Goal: Task Accomplishment & Management: Complete application form

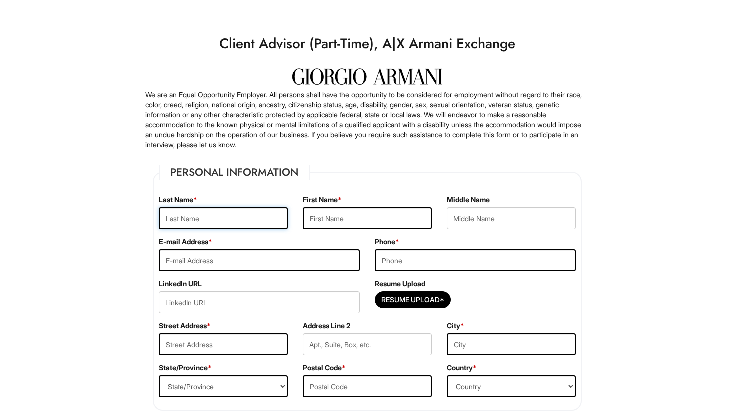
click at [238, 223] on input "text" at bounding box center [223, 218] width 129 height 22
type input "Carrion"
click at [331, 216] on input "text" at bounding box center [367, 218] width 129 height 22
type input "Aalialise"
click at [452, 221] on input "text" at bounding box center [511, 218] width 129 height 22
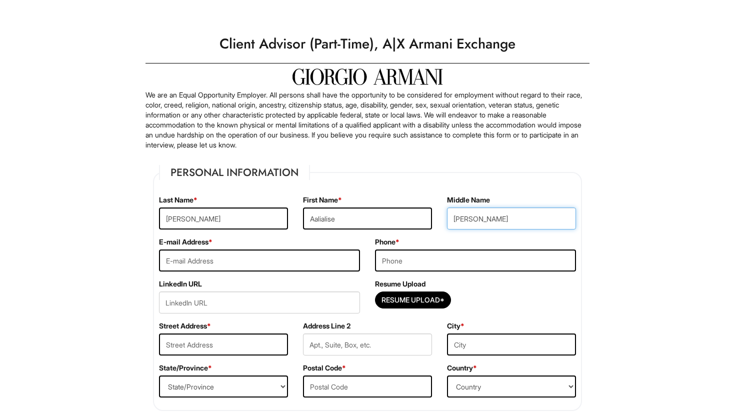
type input "Jolie"
click at [338, 260] on input "email" at bounding box center [259, 260] width 201 height 22
type input "aalialise25@gmail.com"
click at [421, 254] on input "tel" at bounding box center [475, 260] width 201 height 22
type input "(347) 849-2810"
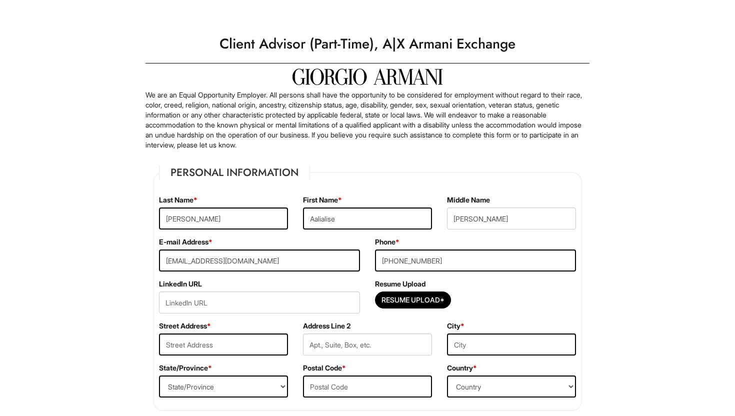
click at [487, 285] on div "Resume Upload Resume Upload*" at bounding box center [475, 300] width 216 height 42
click at [430, 298] on input "Resume Upload*" at bounding box center [412, 300] width 75 height 16
type input "C:\fakepath\My Resume. AC.pdf"
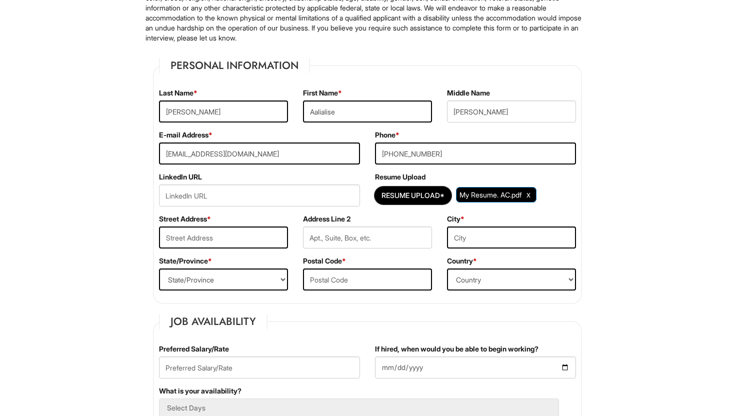
scroll to position [112, 0]
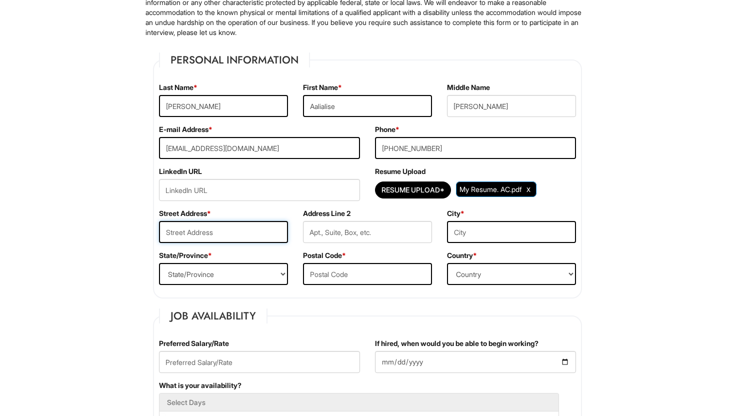
click at [247, 229] on input "text" at bounding box center [223, 232] width 129 height 22
type input "304 Ridgewood Blvd N"
type input "Township of Washington"
select select "NJ"
type input "07676"
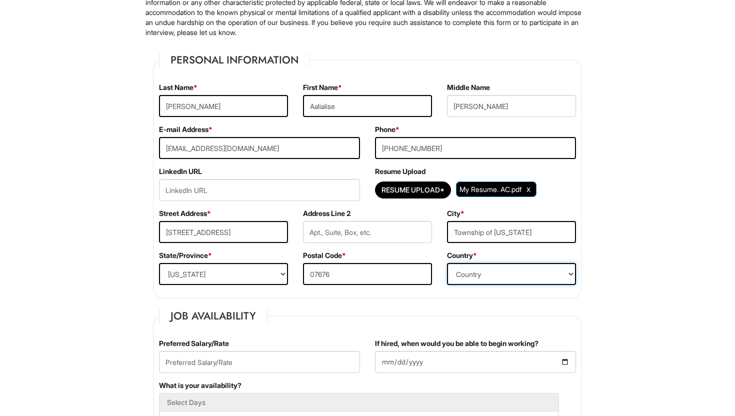
select select "United States of America"
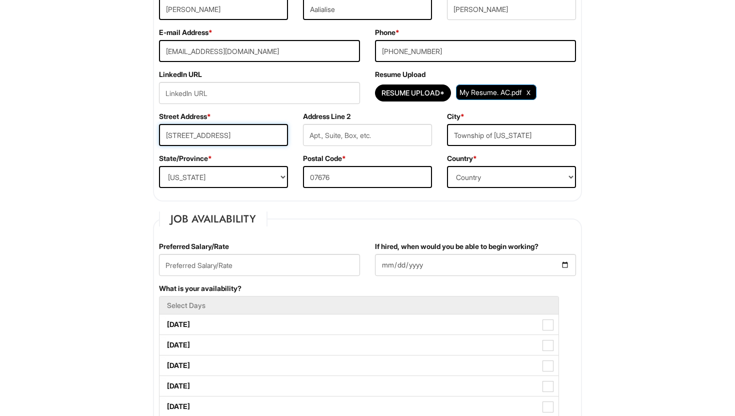
scroll to position [216, 0]
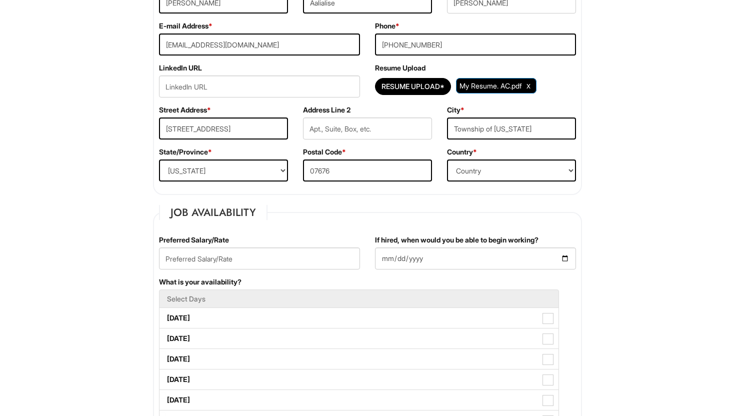
click at [327, 225] on fieldset "Job Availability Preferred Salary/Rate If hired, when would you be able to begi…" at bounding box center [367, 409] width 429 height 408
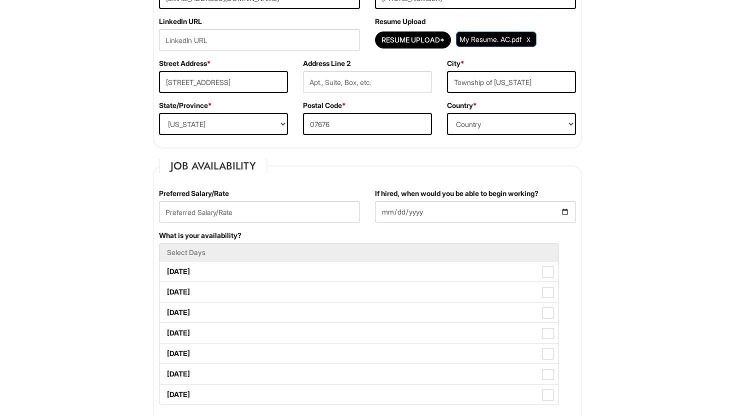
scroll to position [272, 0]
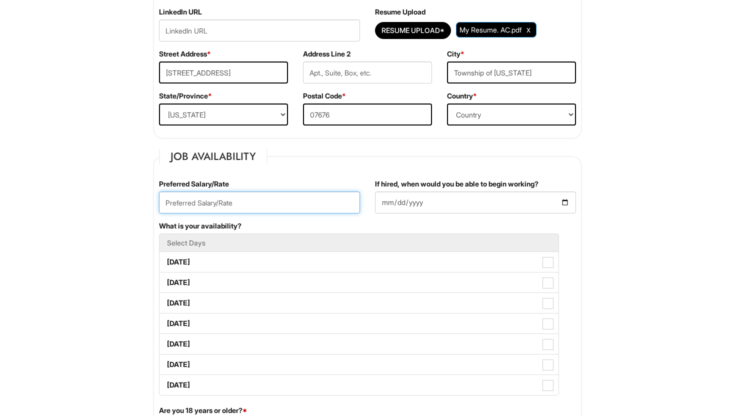
click at [306, 204] on input "text" at bounding box center [259, 202] width 201 height 22
click at [330, 175] on fieldset "Job Availability Preferred Salary/Rate If hired, when would you be able to begi…" at bounding box center [367, 353] width 429 height 408
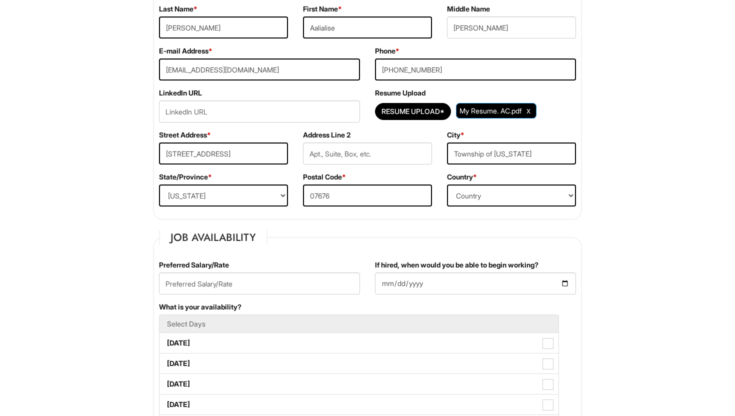
scroll to position [195, 0]
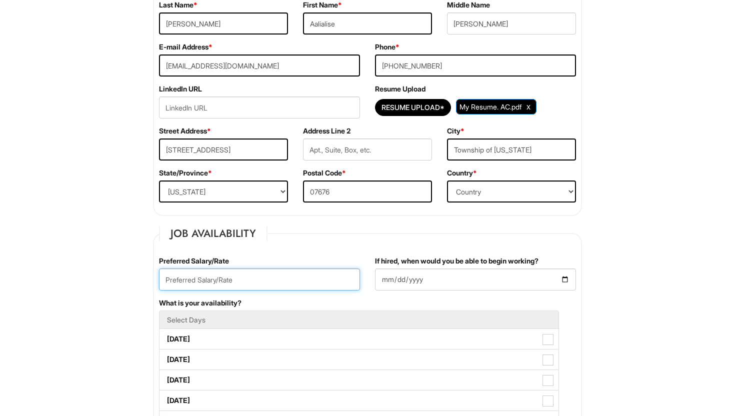
click at [308, 283] on input "text" at bounding box center [259, 279] width 201 height 22
type input "$16"
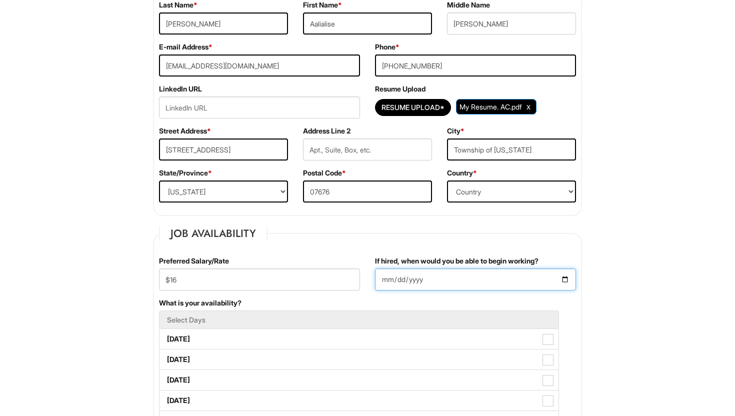
click at [403, 276] on input "If hired, when would you be able to begin working?" at bounding box center [475, 279] width 201 height 22
click at [566, 275] on input "If hired, when would you be able to begin working?" at bounding box center [475, 279] width 201 height 22
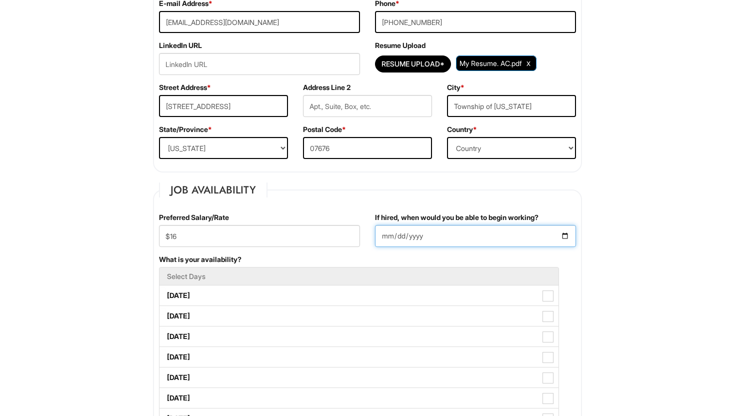
scroll to position [256, 0]
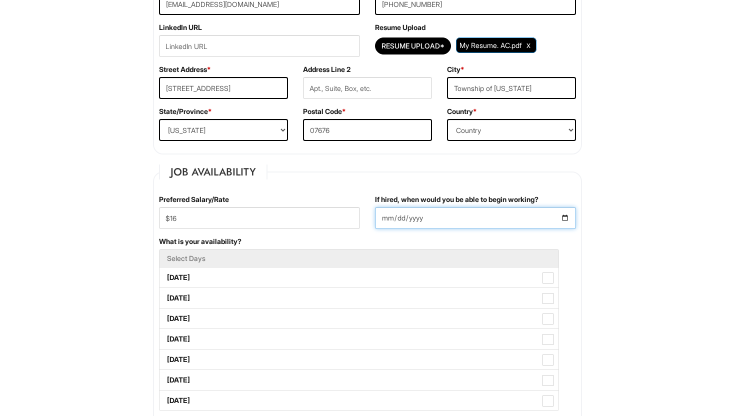
click at [562, 218] on input "2025-08-17" at bounding box center [475, 218] width 201 height 22
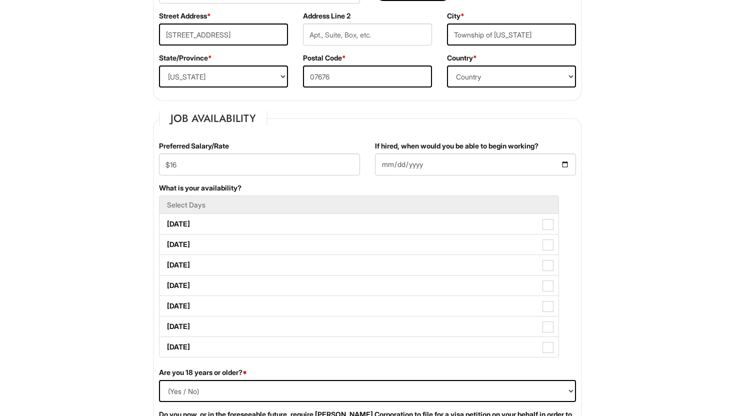
scroll to position [331, 0]
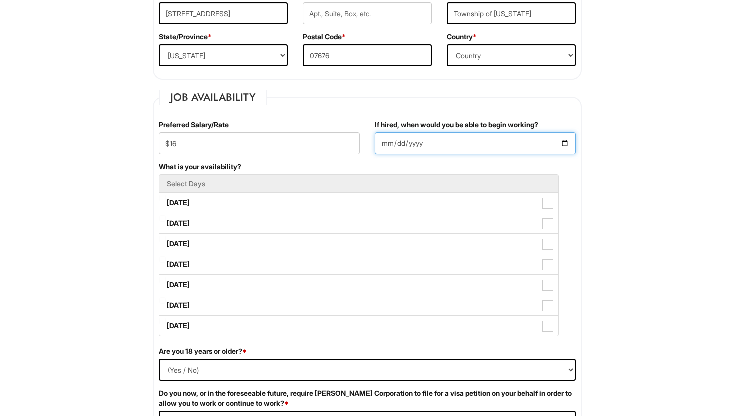
click at [568, 147] on input "2025-08-17" at bounding box center [475, 143] width 201 height 22
click at [561, 139] on input "2025-08-17" at bounding box center [475, 143] width 201 height 22
click at [563, 144] on input "2025-08-15" at bounding box center [475, 143] width 201 height 22
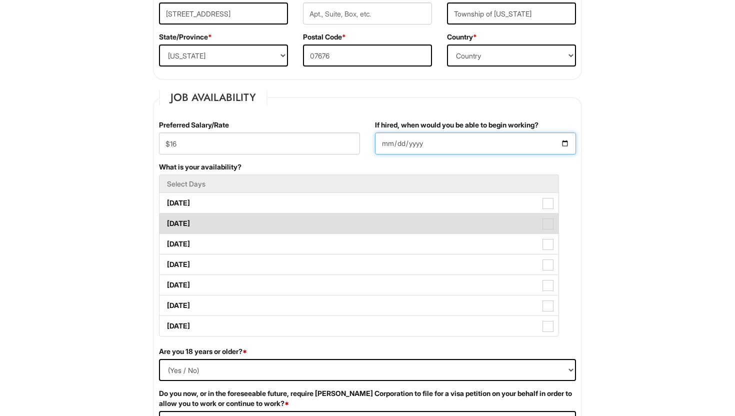
type input "2025-08-16"
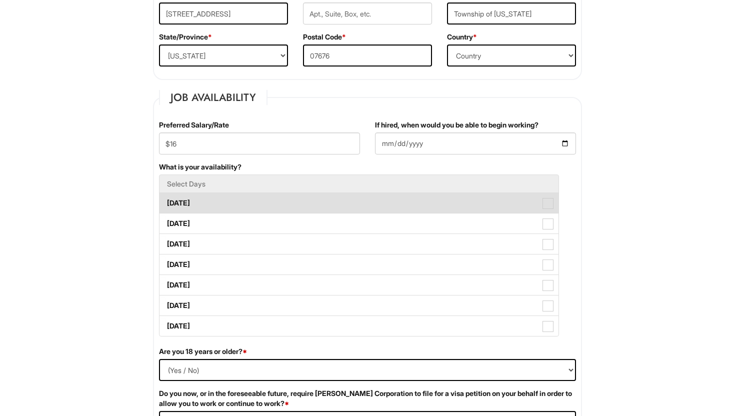
click at [537, 202] on label "Monday" at bounding box center [358, 203] width 399 height 20
click at [166, 201] on Available_Monday "Monday" at bounding box center [162, 198] width 6 height 6
checkbox Available_Monday "true"
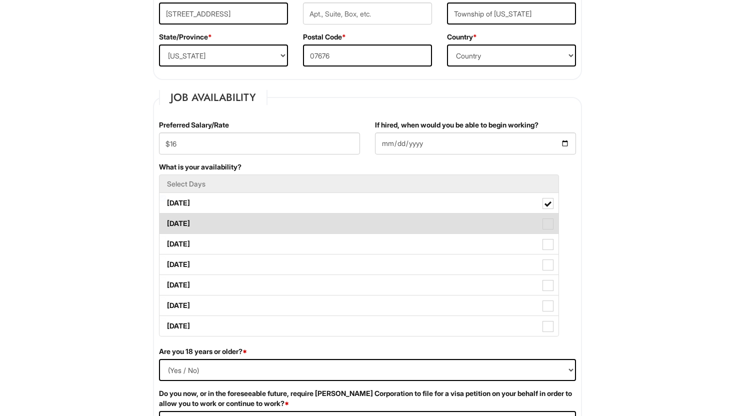
click at [543, 223] on span at bounding box center [547, 223] width 11 height 11
click at [166, 222] on Available_Tuesday "Tuesday" at bounding box center [162, 218] width 6 height 6
checkbox Available_Tuesday "true"
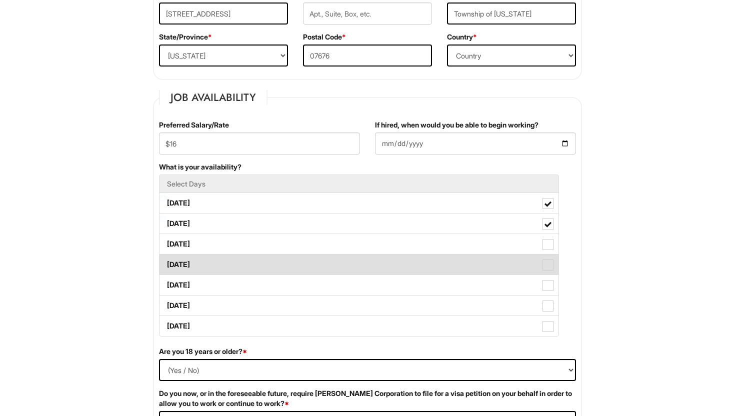
click at [545, 258] on label "Thursday" at bounding box center [358, 264] width 399 height 20
click at [166, 258] on Available_Thursday "Thursday" at bounding box center [162, 259] width 6 height 6
checkbox Available_Thursday "true"
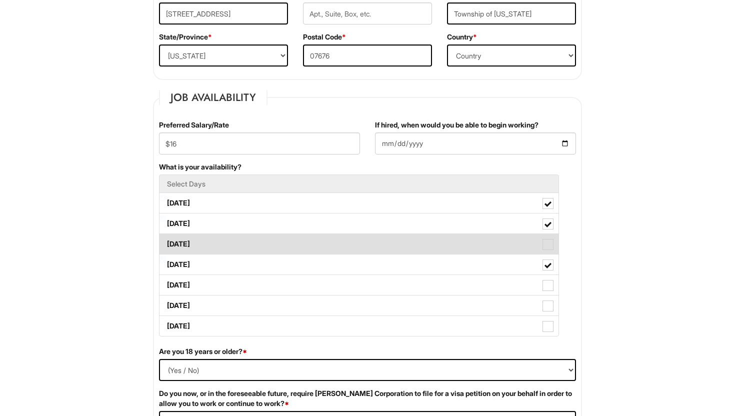
click at [550, 244] on span at bounding box center [547, 244] width 11 height 11
click at [166, 242] on Available_Wednesday "Wednesday" at bounding box center [162, 239] width 6 height 6
checkbox Available_Wednesday "true"
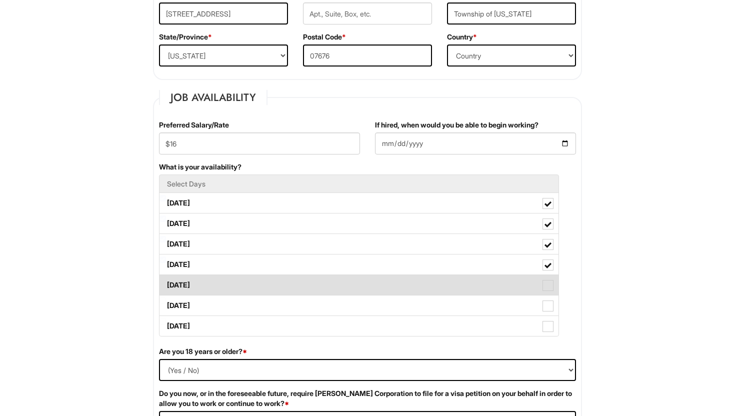
click at [550, 280] on span at bounding box center [547, 285] width 11 height 11
click at [166, 280] on Available_Friday "Friday" at bounding box center [162, 280] width 6 height 6
checkbox Available_Friday "true"
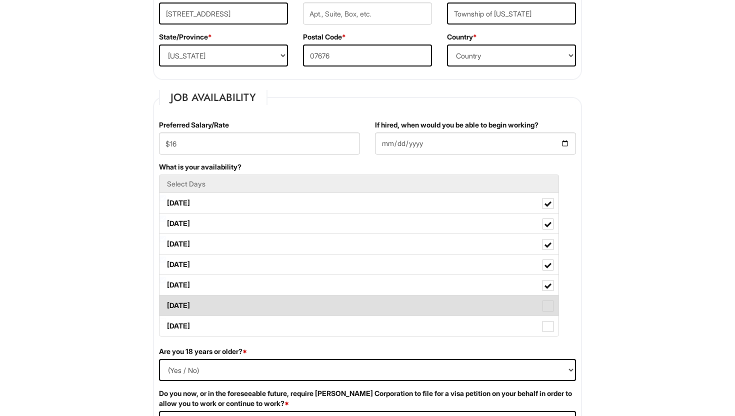
click at [550, 297] on label "Saturday" at bounding box center [358, 305] width 399 height 20
click at [166, 297] on Available_Saturday "Saturday" at bounding box center [162, 300] width 6 height 6
checkbox Available_Saturday "true"
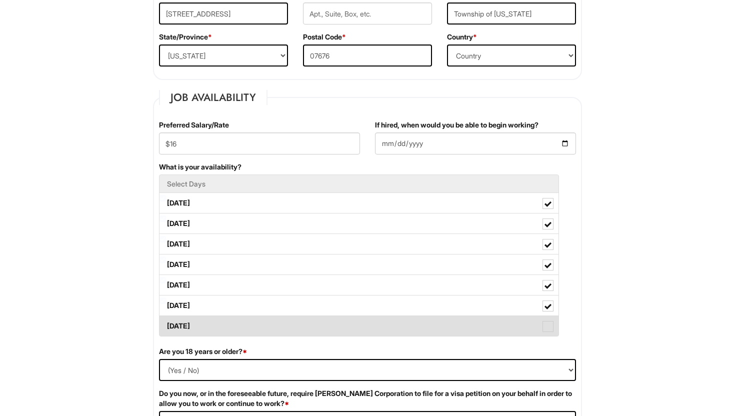
click at [550, 324] on span at bounding box center [547, 326] width 11 height 11
click at [166, 324] on Available_Sunday "Sunday" at bounding box center [162, 321] width 6 height 6
checkbox Available_Sunday "true"
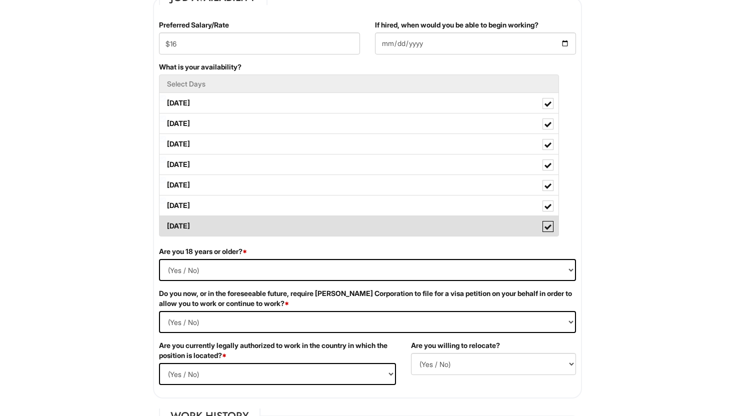
scroll to position [454, 0]
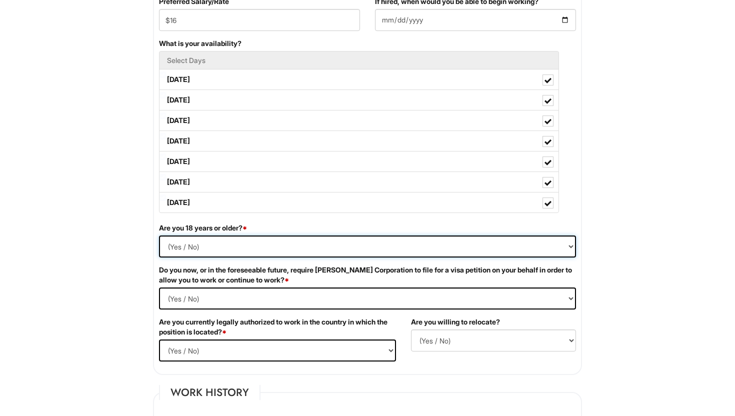
click at [377, 244] on select "(Yes / No) Yes No" at bounding box center [367, 246] width 417 height 22
select select "Yes"
click at [159, 235] on select "(Yes / No) Yes No" at bounding box center [367, 246] width 417 height 22
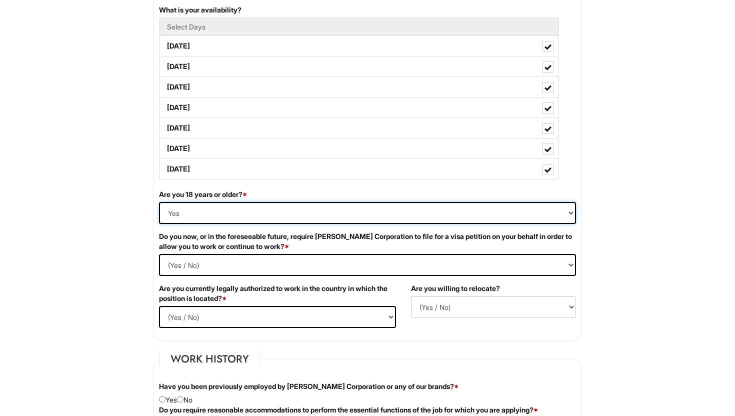
scroll to position [514, 0]
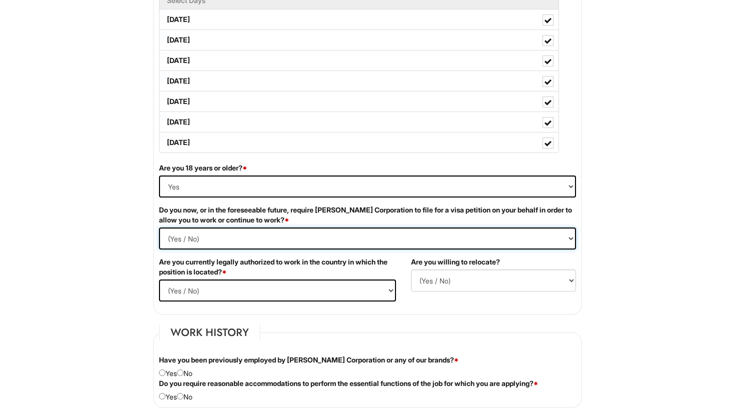
click at [251, 234] on Required "(Yes / No) Yes No" at bounding box center [367, 238] width 417 height 22
select Required "No"
click at [159, 227] on Required "(Yes / No) Yes No" at bounding box center [367, 238] width 417 height 22
click at [249, 295] on select "(Yes / No) Yes No" at bounding box center [277, 290] width 237 height 22
select select "Yes"
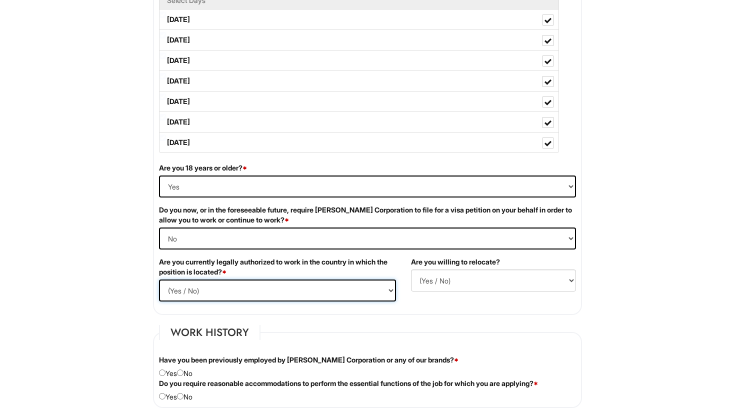
click at [159, 279] on select "(Yes / No) Yes No" at bounding box center [277, 290] width 237 height 22
click at [449, 280] on select "(Yes / No) No Yes" at bounding box center [493, 280] width 165 height 22
select select "N"
click at [411, 269] on select "(Yes / No) No Yes" at bounding box center [493, 280] width 165 height 22
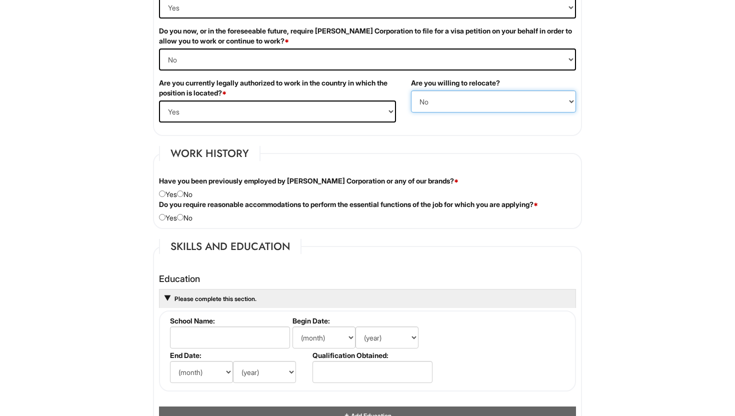
scroll to position [701, 0]
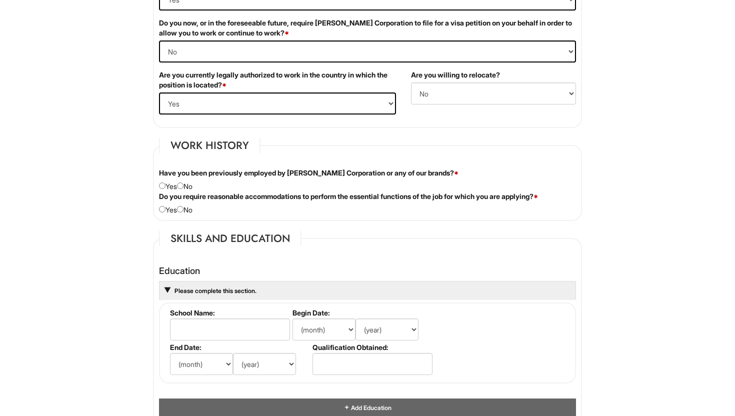
click at [296, 196] on label "Do you require reasonable accommodations to perform the essential functions of …" at bounding box center [348, 196] width 379 height 10
click at [183, 185] on input "radio" at bounding box center [180, 185] width 6 height 6
radio input "true"
click at [188, 210] on div "Do you require reasonable accommodations to perform the essential functions of …" at bounding box center [367, 202] width 432 height 23
click at [183, 209] on input "radio" at bounding box center [180, 209] width 6 height 6
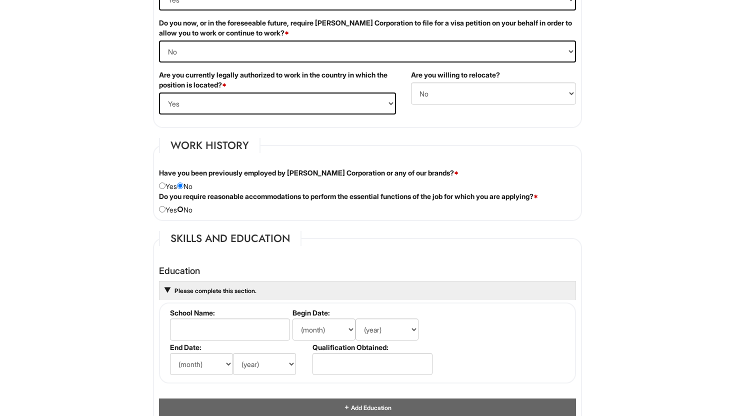
radio input "true"
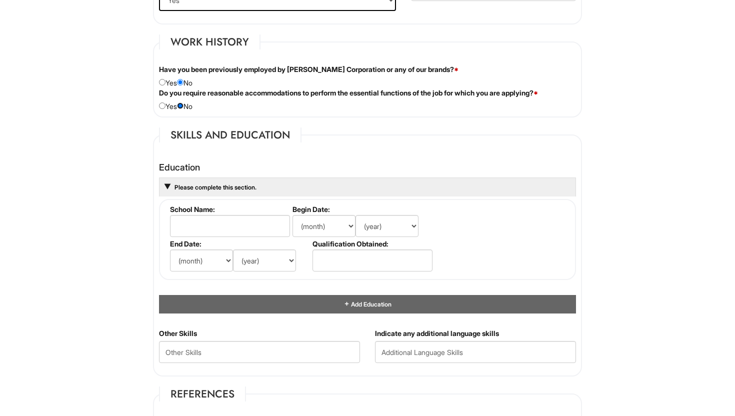
scroll to position [851, 0]
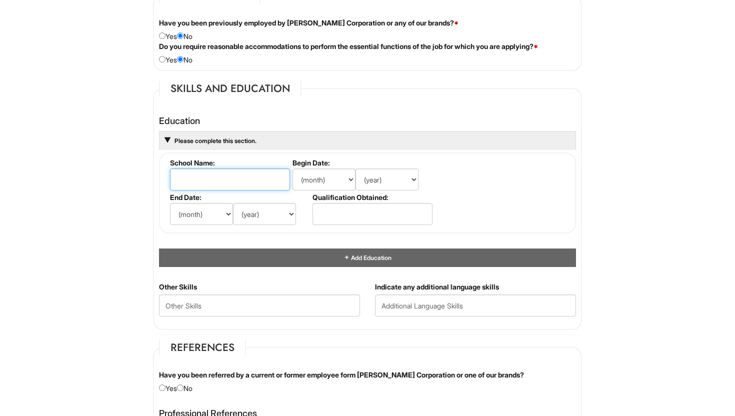
click at [238, 178] on input "text" at bounding box center [230, 179] width 120 height 22
type input "M"
type input "Montclair State University"
click at [326, 179] on select "(month) Jan Feb Mar Apr May Jun Jul Aug Sep Oct Nov Dec" at bounding box center [323, 179] width 63 height 22
select select "8"
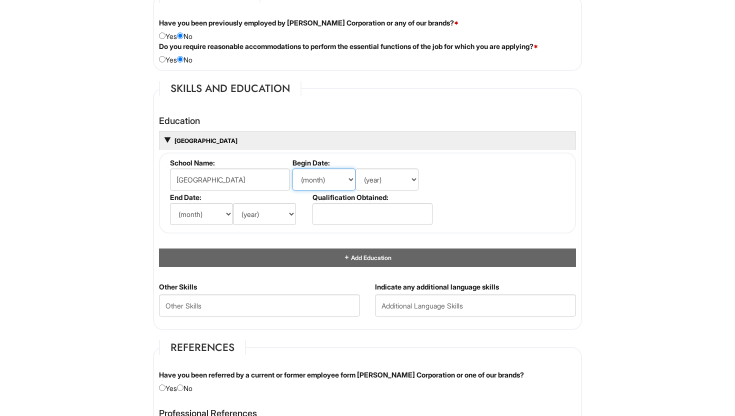
click at [292, 168] on select "(month) Jan Feb Mar Apr May Jun Jul Aug Sep Oct Nov Dec" at bounding box center [323, 179] width 63 height 22
click at [379, 187] on select "(year) 2029 2028 2027 2026 2025 2024 2023 2022 2021 2020 2019 2018 2017 2016 20…" at bounding box center [386, 179] width 63 height 22
select select "2024"
click at [355, 168] on select "(year) 2029 2028 2027 2026 2025 2024 2023 2022 2021 2020 2019 2018 2017 2016 20…" at bounding box center [386, 179] width 63 height 22
click at [212, 212] on select "(month) Jan Feb Mar Apr May Jun Jul Aug Sep Oct Nov Dec" at bounding box center [201, 214] width 63 height 22
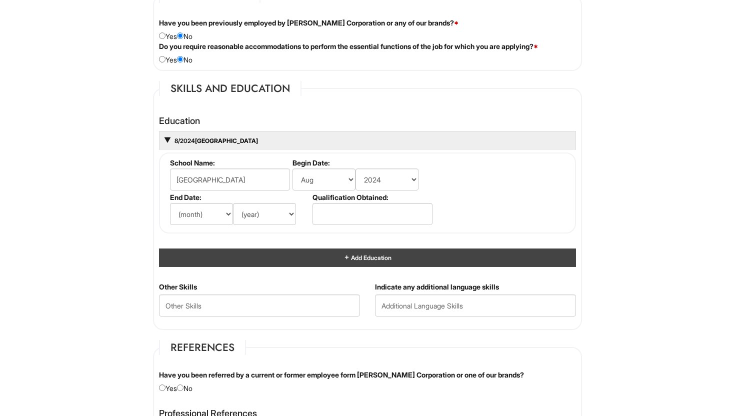
click at [352, 262] on div "Add Education" at bounding box center [367, 257] width 417 height 18
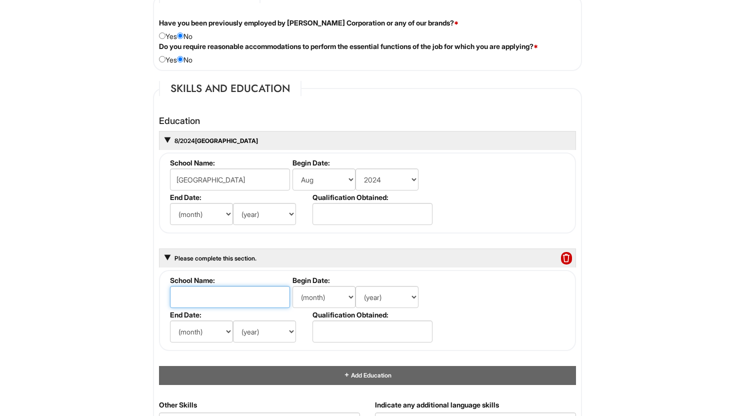
click at [235, 294] on input "text" at bounding box center [230, 297] width 120 height 22
type input "Westwood Regional High School"
click at [340, 305] on select "(month) Jan Feb Mar Apr May Jun Jul Aug Sep Oct Nov Dec" at bounding box center [323, 297] width 63 height 22
select select "9"
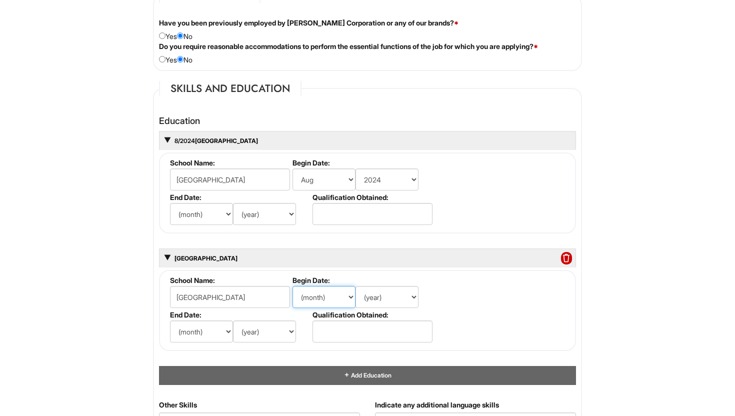
click at [292, 286] on select "(month) Jan Feb Mar Apr May Jun Jul Aug Sep Oct Nov Dec" at bounding box center [323, 297] width 63 height 22
click at [388, 298] on select "(year) 2029 2028 2027 2026 2025 2024 2023 2022 2021 2020 2019 2018 2017 2016 20…" at bounding box center [386, 297] width 63 height 22
select select "2020"
click at [355, 286] on select "(year) 2029 2028 2027 2026 2025 2024 2023 2022 2021 2020 2019 2018 2017 2016 20…" at bounding box center [386, 297] width 63 height 22
click at [186, 326] on select "(month) Jan Feb Mar Apr May Jun Jul Aug Sep Oct Nov Dec" at bounding box center [201, 331] width 63 height 22
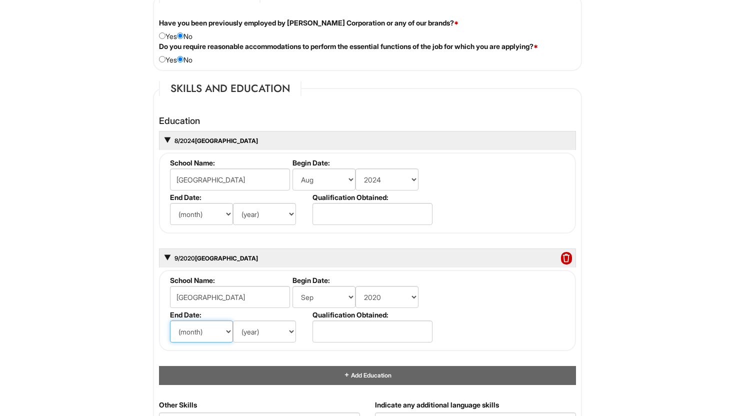
select select "6"
click at [170, 320] on select "(month) Jan Feb Mar Apr May Jun Jul Aug Sep Oct Nov Dec" at bounding box center [201, 331] width 63 height 22
click at [271, 333] on select "(year) 2029 2028 2027 2026 2025 2024 2023 2022 2021 2020 2019 2018 2017 2016 20…" at bounding box center [264, 331] width 63 height 22
select select "2024"
click at [233, 320] on select "(year) 2029 2028 2027 2026 2025 2024 2023 2022 2021 2020 2019 2018 2017 2016 20…" at bounding box center [264, 331] width 63 height 22
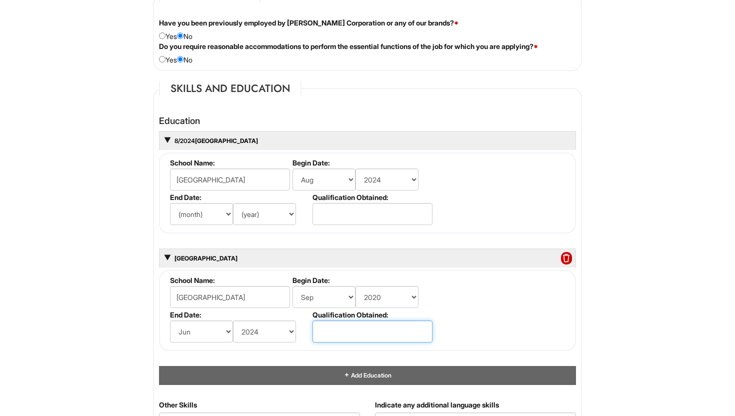
click at [350, 330] on input "text" at bounding box center [372, 331] width 120 height 22
type input "High School Diploma"
click at [504, 320] on fieldset "School Name: Westwood Regional High School Begin Date: (month) Jan Feb Mar Apr …" at bounding box center [367, 310] width 417 height 81
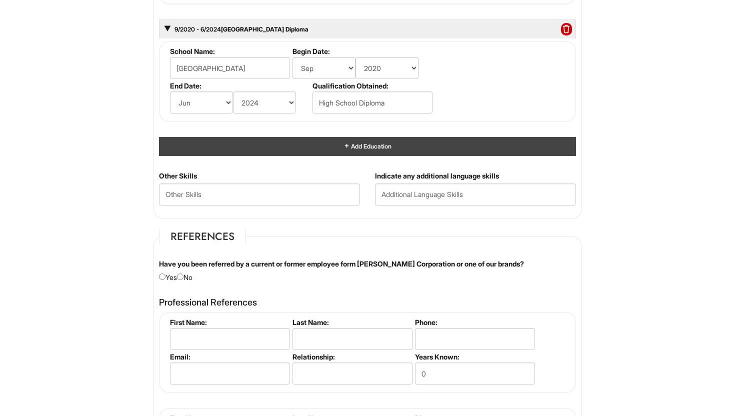
scroll to position [1090, 0]
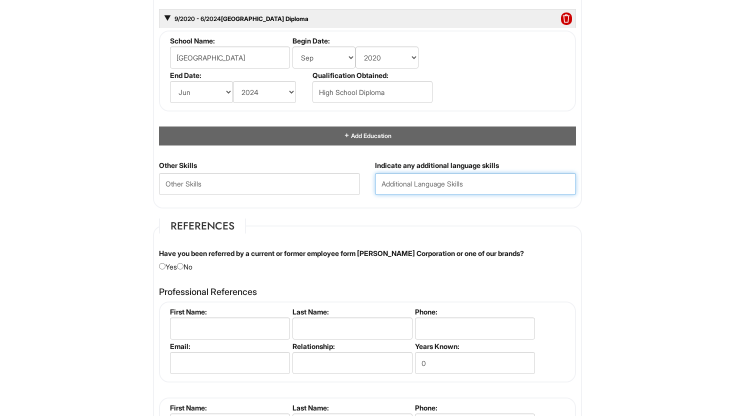
click at [400, 189] on input "text" at bounding box center [475, 184] width 201 height 22
type input "Spanish"
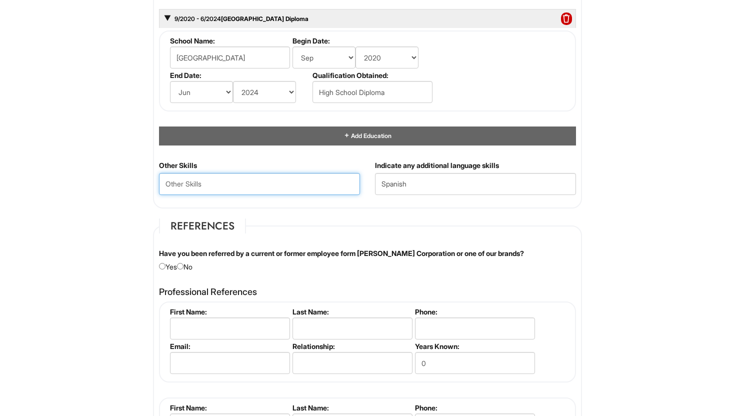
click at [271, 191] on Skills "text" at bounding box center [259, 184] width 201 height 22
type Skills "Sales"
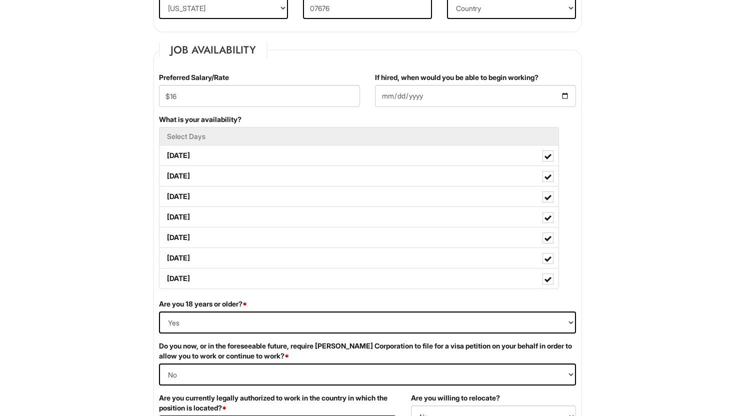
scroll to position [397, 0]
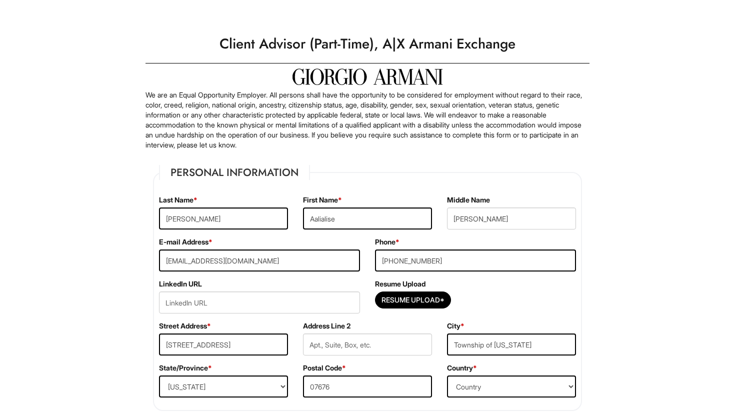
select select "NJ"
select select "[GEOGRAPHIC_DATA]"
select select "Yes"
select Required "No"
select select "Yes"
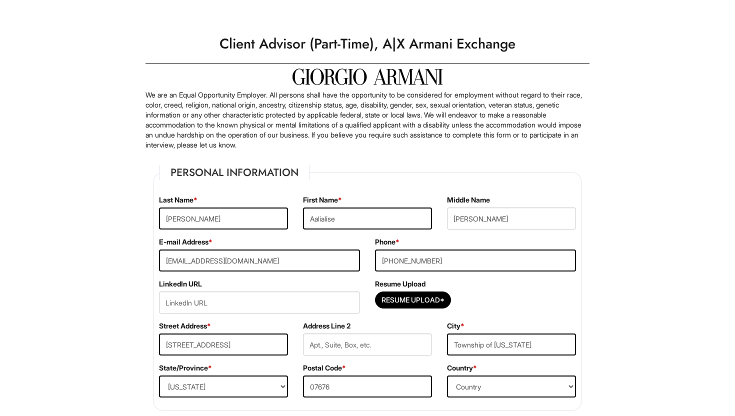
select select "N"
select select "8"
select select "2024"
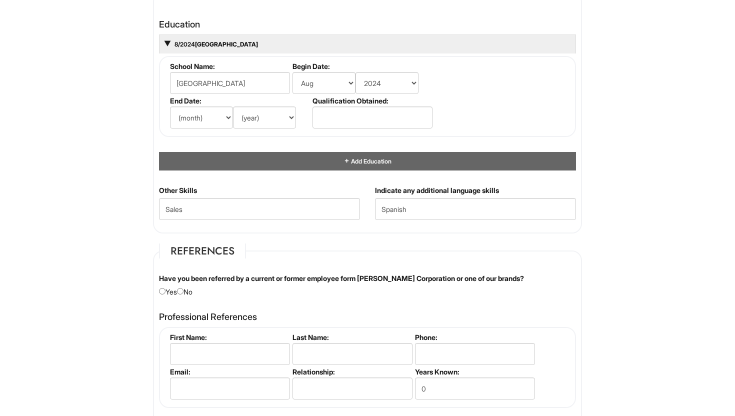
scroll to position [948, 0]
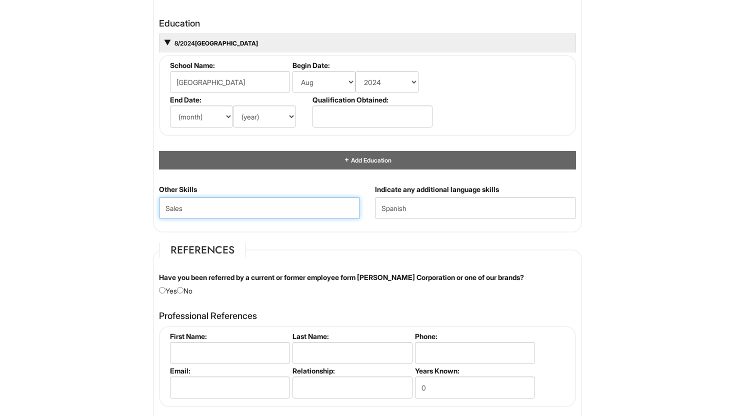
click at [213, 213] on Skills "Sales" at bounding box center [259, 208] width 201 height 22
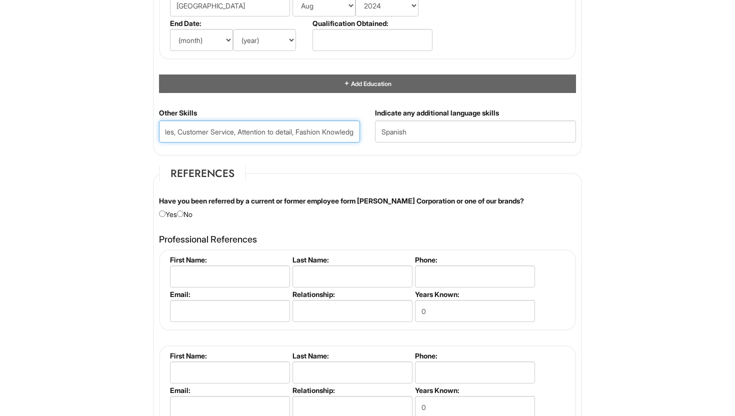
scroll to position [0, 23]
type Skills "Sales, Customer Service, Attention to detail, Fashion Knowledge"
click at [309, 149] on div "Other Skills Sales, Customer Service, Attention to detail, Fashion Knowledge" at bounding box center [259, 129] width 216 height 42
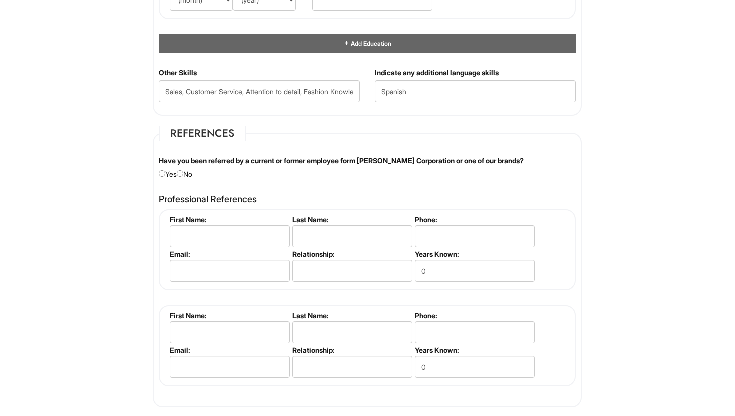
scroll to position [1068, 0]
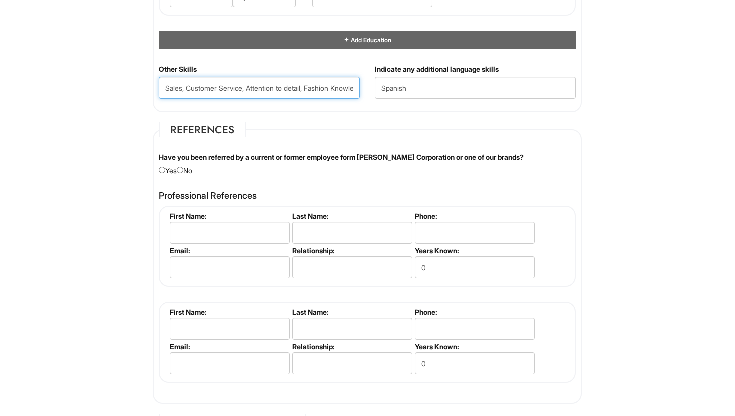
click at [348, 84] on Skills "Sales, Customer Service, Attention to detail, Fashion Knowledge" at bounding box center [259, 88] width 201 height 22
click at [325, 154] on label "Have you been referred by a current or former employee form Giorgio Armani Corp…" at bounding box center [341, 157] width 365 height 10
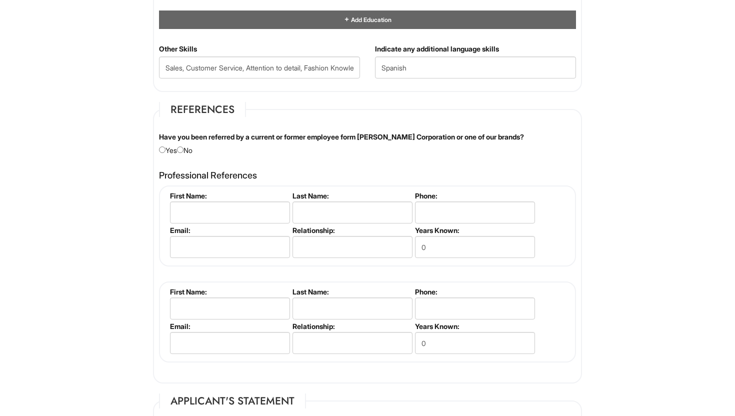
scroll to position [1094, 0]
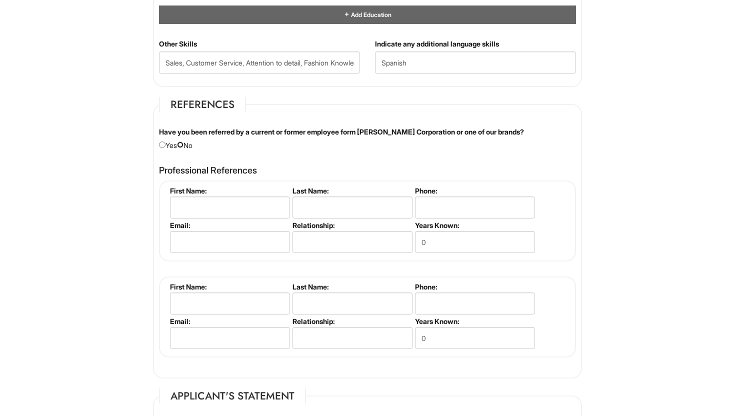
click at [183, 145] on input "radio" at bounding box center [180, 144] width 6 height 6
radio input "true"
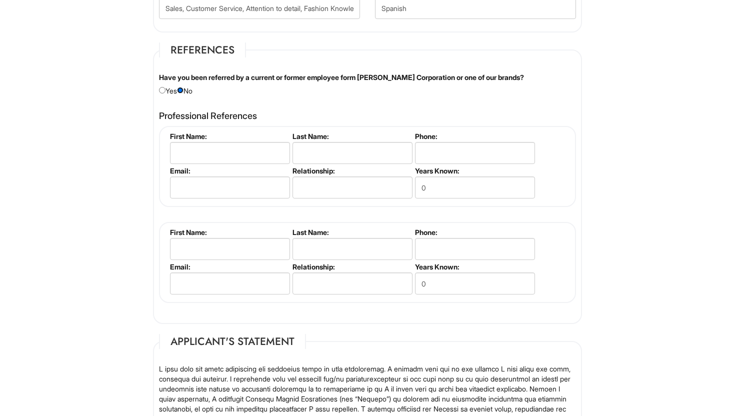
scroll to position [1157, 0]
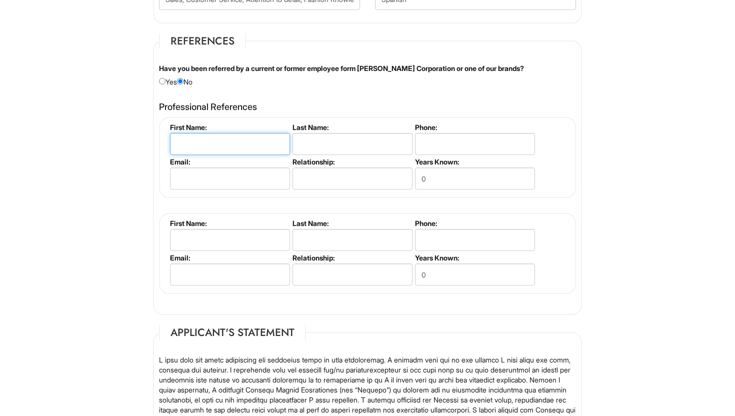
click at [235, 143] on input "text" at bounding box center [230, 144] width 120 height 22
type input "Yossi"
click at [342, 145] on input "text" at bounding box center [352, 144] width 120 height 22
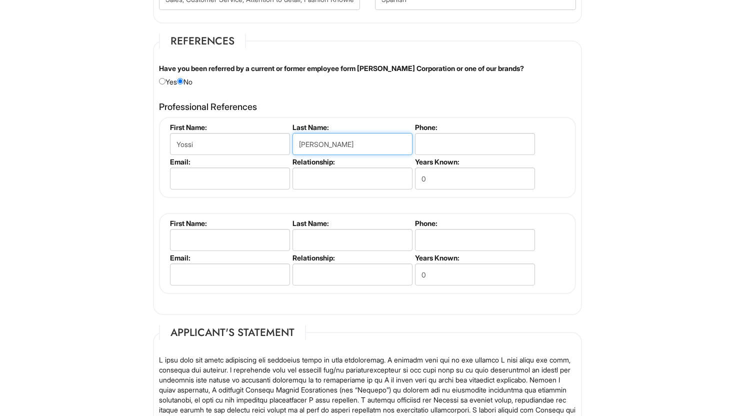
type input "Hanuna"
click at [441, 143] on input "tel" at bounding box center [475, 144] width 120 height 22
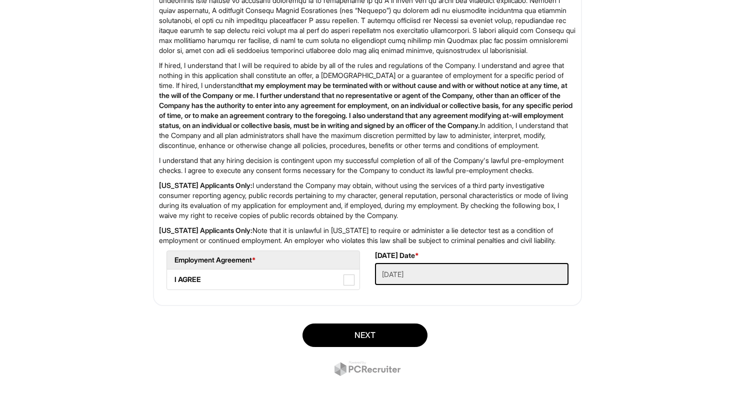
scroll to position [1576, 0]
